Goal: Task Accomplishment & Management: Use online tool/utility

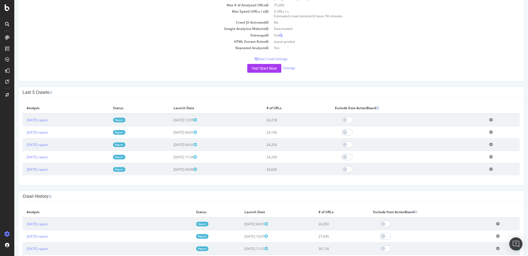
scroll to position [46, 0]
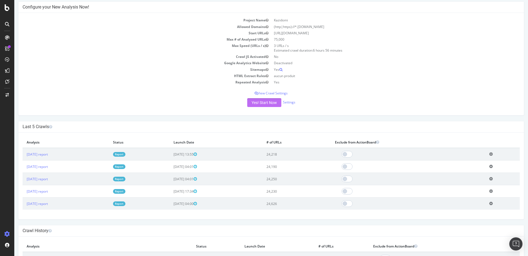
click at [257, 103] on button "Yes! Start Now" at bounding box center [264, 102] width 34 height 9
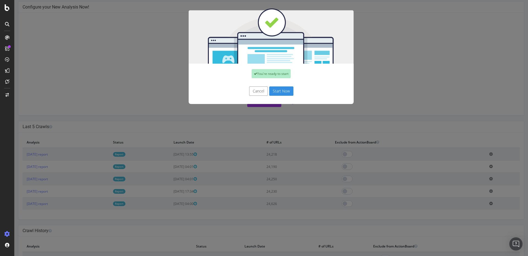
click at [282, 88] on button "Start Now" at bounding box center [281, 91] width 24 height 9
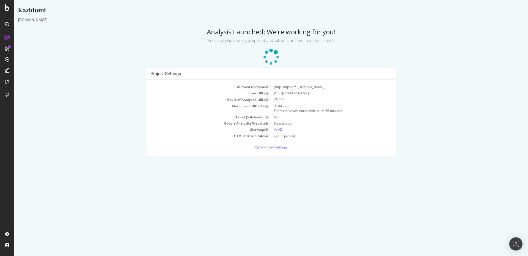
click at [7, 12] on div at bounding box center [7, 128] width 14 height 256
click at [7, 7] on icon at bounding box center [7, 7] width 5 height 7
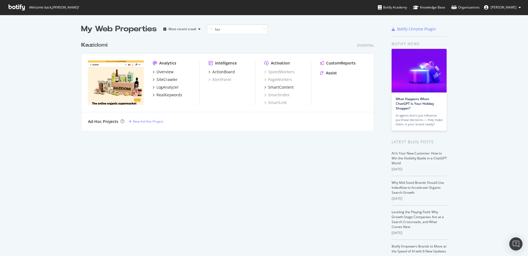
scroll to position [92, 293]
type input "kaz"
click at [101, 43] on div "Kaz idomi" at bounding box center [94, 45] width 26 height 8
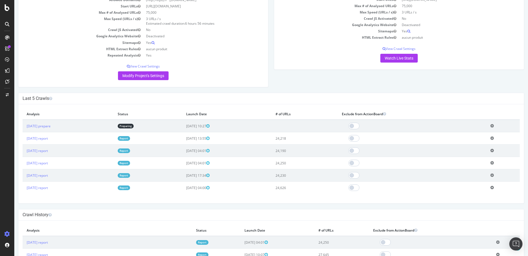
scroll to position [82, 0]
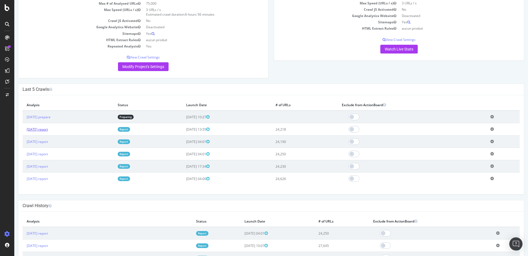
click at [48, 131] on link "2025 Aug. 25th report" at bounding box center [37, 129] width 21 height 5
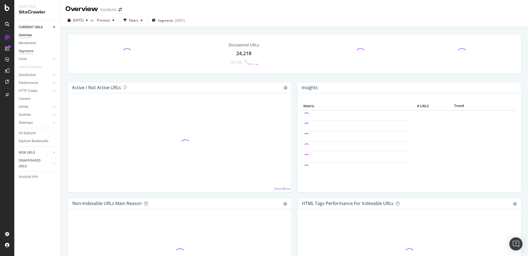
click at [31, 52] on div "Segments" at bounding box center [26, 51] width 15 height 6
